Goal: Information Seeking & Learning: Check status

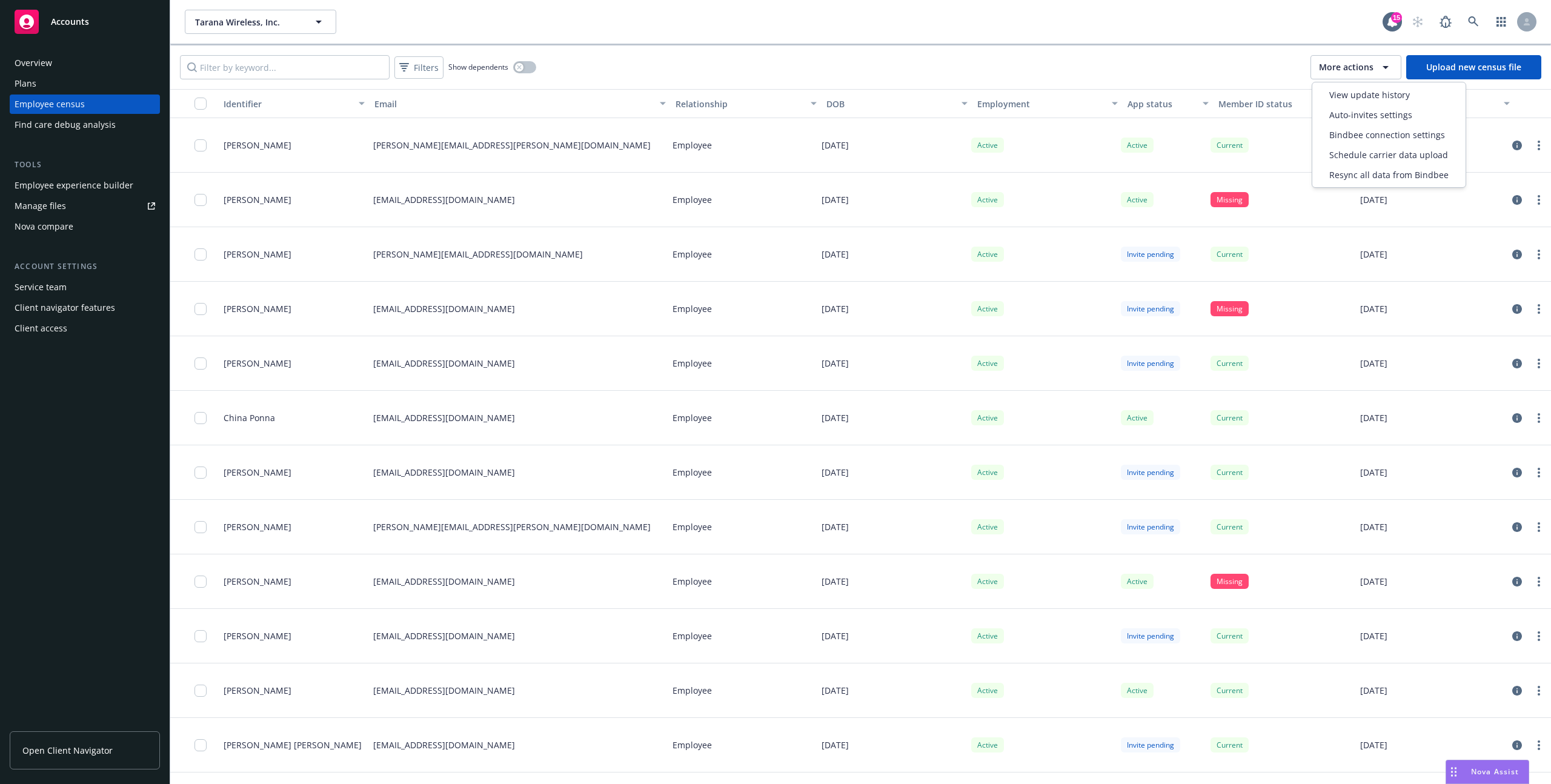
click at [1347, 74] on div "More actions" at bounding box center [1356, 67] width 74 height 15
click at [1343, 95] on span "View update history" at bounding box center [1370, 95] width 81 height 13
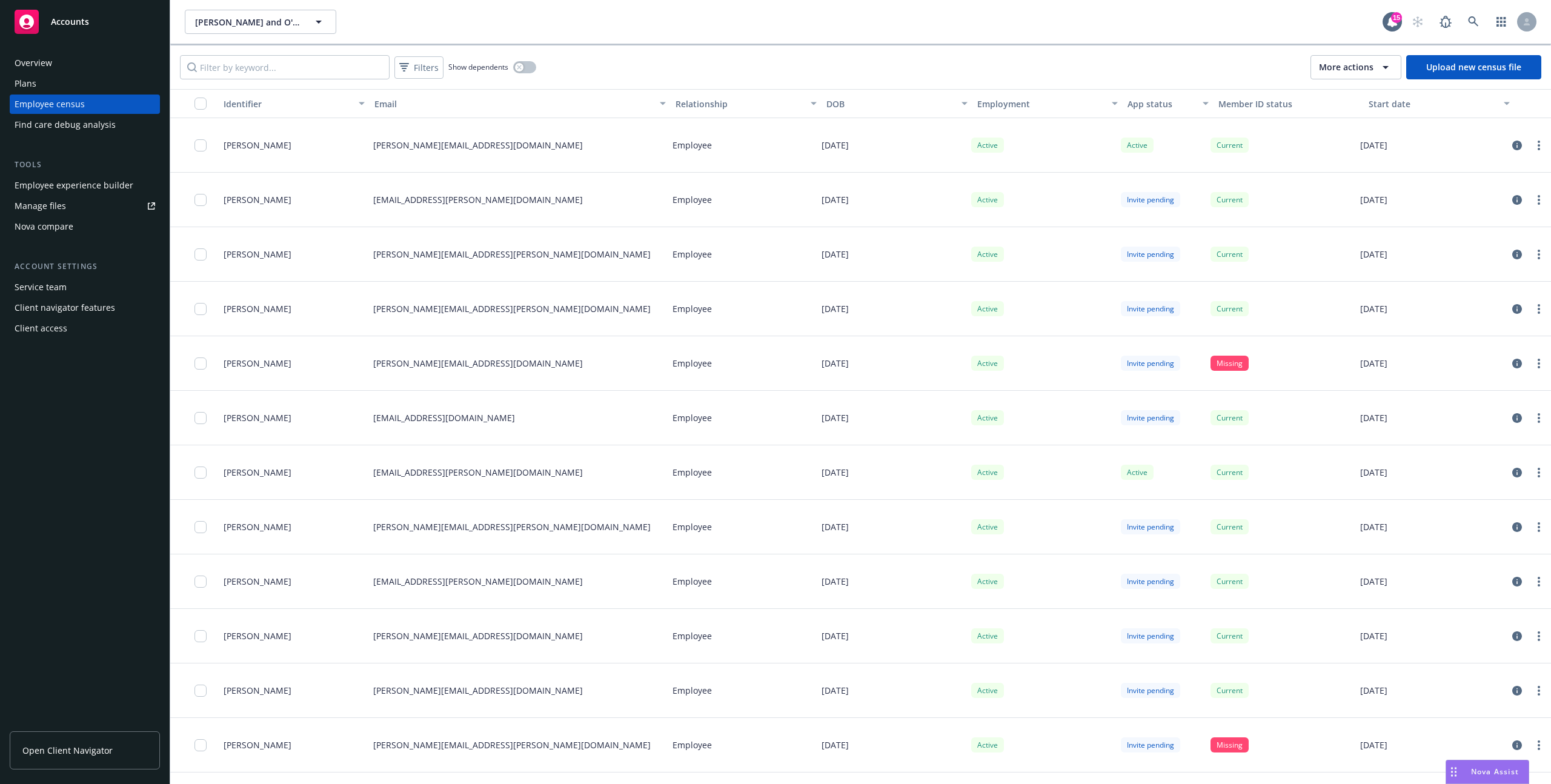
click at [1351, 66] on span "More actions" at bounding box center [1346, 67] width 54 height 12
click at [1336, 92] on span "View update history" at bounding box center [1370, 95] width 81 height 13
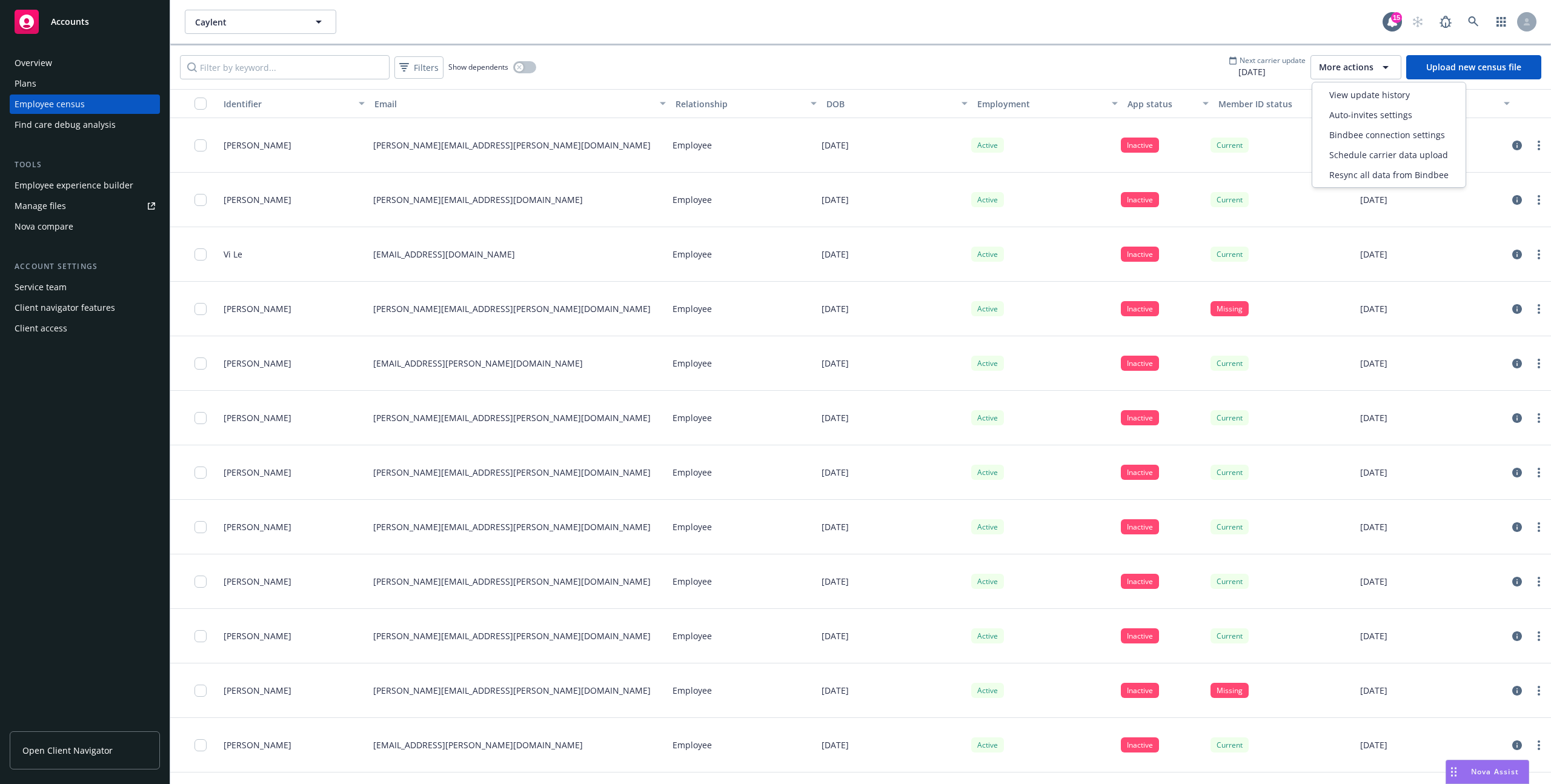
click at [1334, 70] on span "More actions" at bounding box center [1346, 67] width 54 height 12
click at [1332, 92] on span "View update history" at bounding box center [1370, 95] width 81 height 13
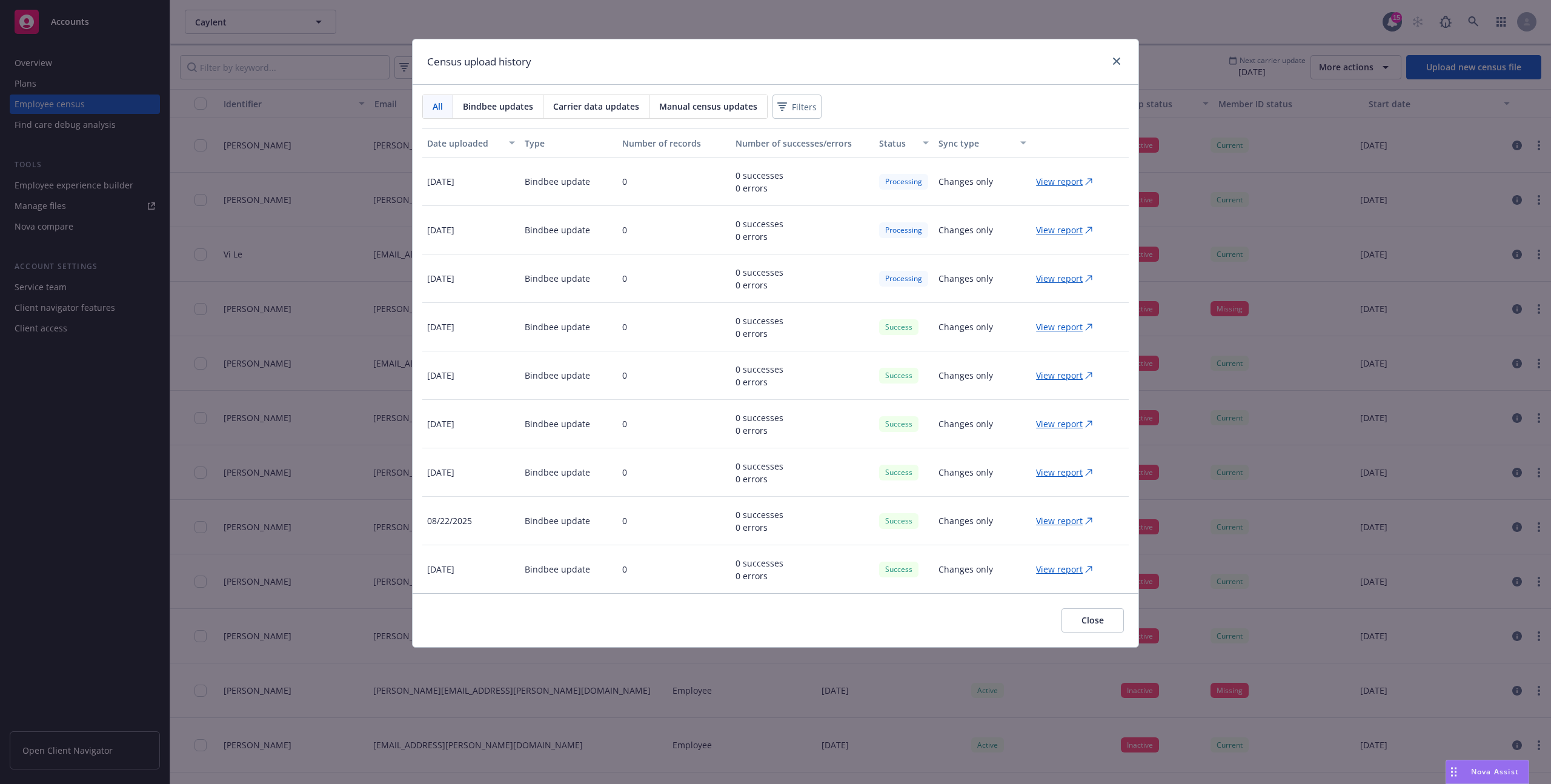
click at [1042, 186] on p "View report" at bounding box center [1059, 181] width 47 height 13
drag, startPoint x: 424, startPoint y: 279, endPoint x: 1095, endPoint y: 281, distance: 671.0
click at [1095, 281] on div "08/26/2025 Bindbee update 0 0 successes 0 errors Processing Changes only View r…" at bounding box center [775, 278] width 706 height 49
click at [454, 279] on p "08/26/2025" at bounding box center [441, 278] width 28 height 13
click at [1121, 66] on link "close" at bounding box center [1117, 62] width 15 height 15
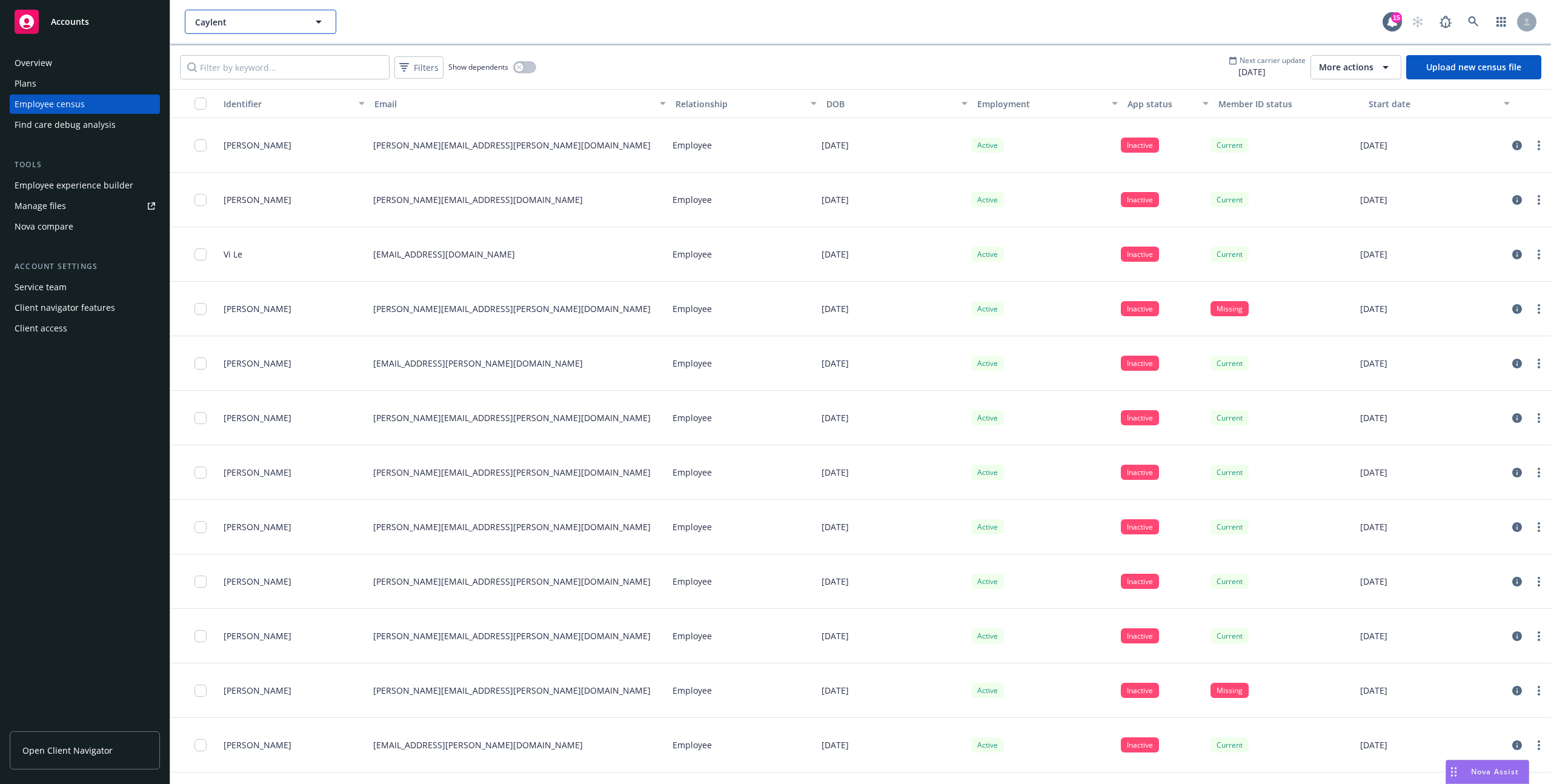
click at [283, 28] on span "Caylent" at bounding box center [247, 22] width 105 height 13
type input "medable"
click at [244, 54] on strong "Medable Inc" at bounding box center [223, 56] width 51 height 12
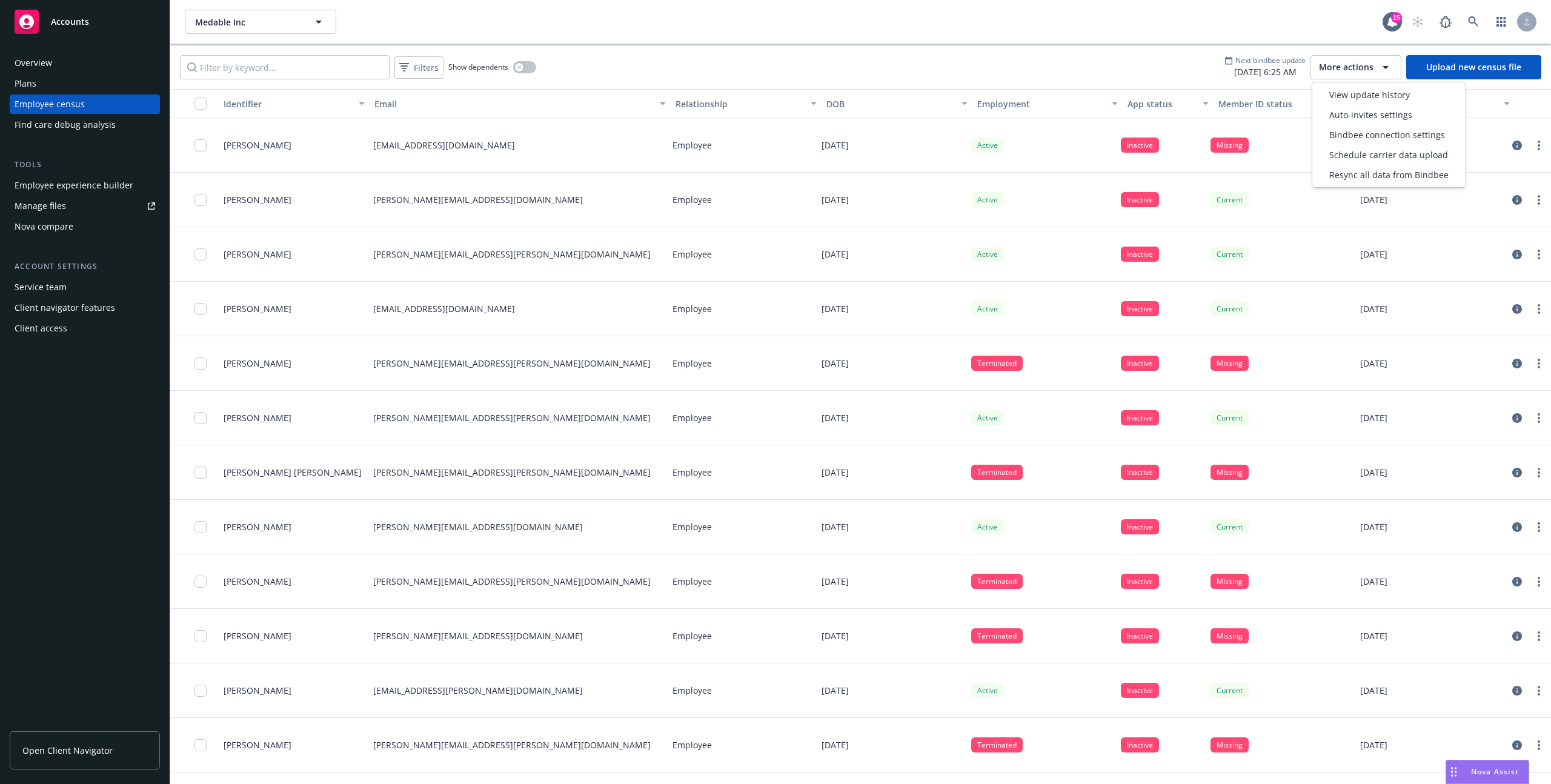
click at [1328, 74] on div "More actions" at bounding box center [1356, 67] width 74 height 15
click at [1330, 97] on span "View update history" at bounding box center [1370, 95] width 81 height 13
click at [1387, 81] on div "Filters Show dependents Next bindbee update 08/29/2025, 6:25 AM More actions Up…" at bounding box center [861, 66] width 1381 height 43
click at [1376, 71] on div "More actions" at bounding box center [1356, 67] width 74 height 15
